Goal: Find contact information: Find contact information

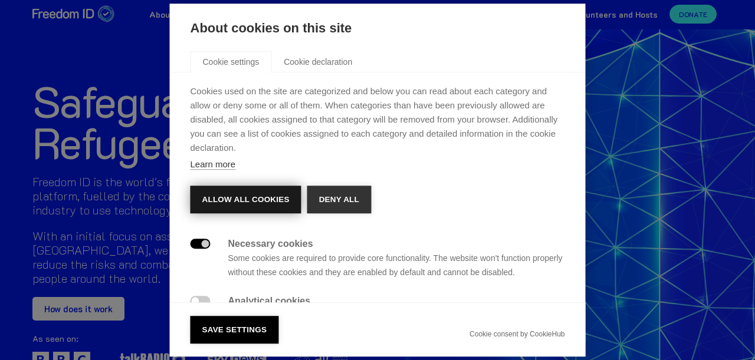
click at [261, 195] on button "Allow all cookies" at bounding box center [246, 200] width 111 height 28
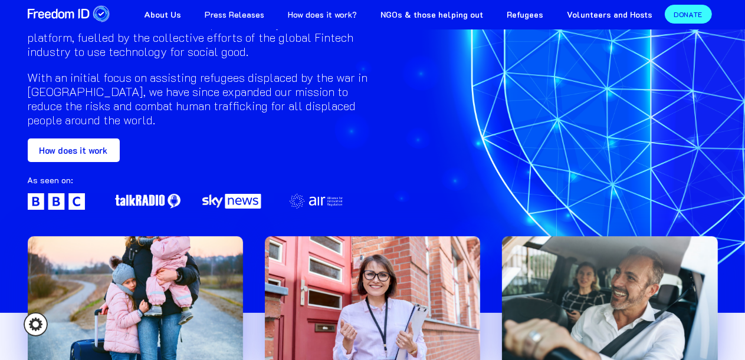
scroll to position [175, 0]
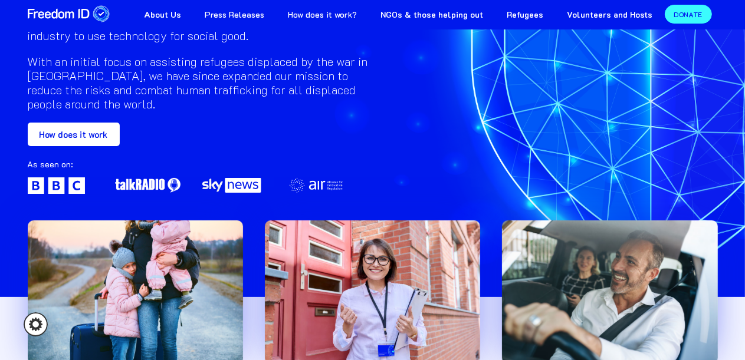
click at [84, 130] on link "How does it work" at bounding box center [74, 135] width 92 height 24
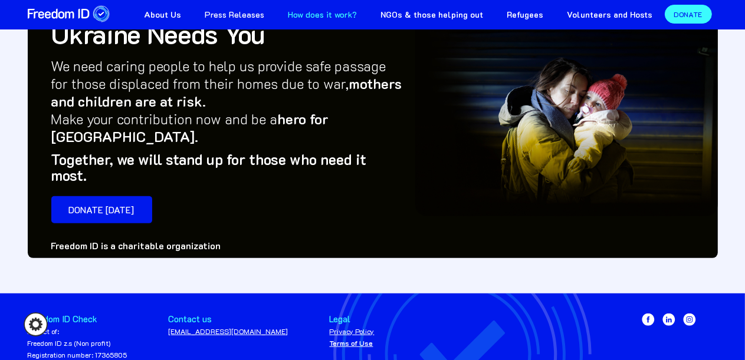
scroll to position [543, 0]
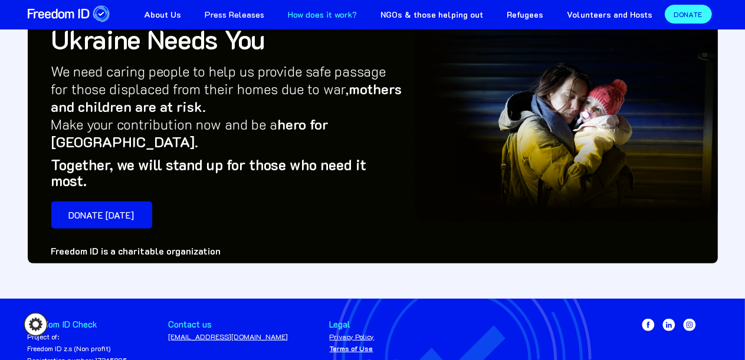
click at [224, 332] on link "[EMAIL_ADDRESS][DOMAIN_NAME]" at bounding box center [229, 336] width 120 height 9
click at [194, 354] on div "Freedom ID Check Project of: Freedom ID z.s (Non profit) Registration number: 1…" at bounding box center [373, 343] width 690 height 74
